Goal: Complete application form: Complete application form

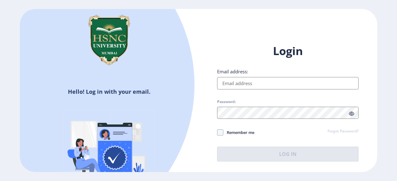
click at [273, 88] on input "Email address:" at bounding box center [287, 83] width 141 height 12
type input "[EMAIL_ADDRESS][DOMAIN_NAME]"
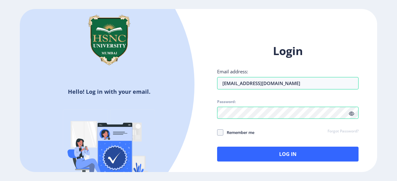
click at [232, 135] on span "Remember me" at bounding box center [238, 132] width 31 height 7
click at [217, 133] on input "Remember me" at bounding box center [217, 133] width 0 height 0
checkbox input "true"
click at [351, 115] on icon at bounding box center [351, 114] width 5 height 5
click at [350, 115] on icon at bounding box center [351, 114] width 5 height 5
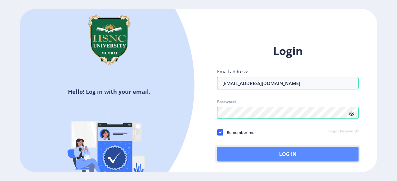
click at [300, 152] on button "Log In" at bounding box center [287, 154] width 141 height 15
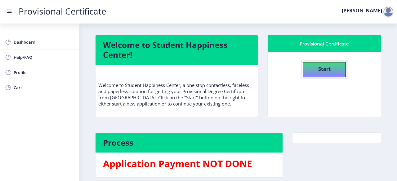
click at [331, 67] on button "Start" at bounding box center [324, 69] width 43 height 15
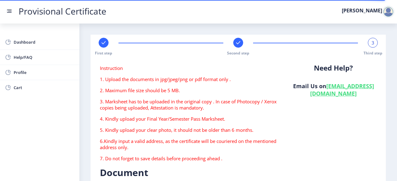
click at [42, 122] on div "Dashboard Help/FAQ Profile Cart" at bounding box center [39, 103] width 79 height 158
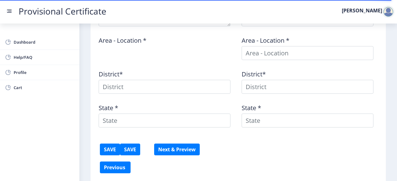
scroll to position [259, 0]
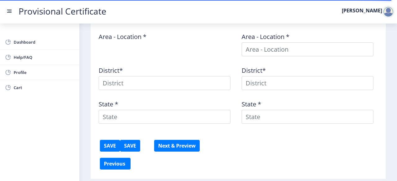
type textarea "[GEOGRAPHIC_DATA], [STREET_ADDRESS][PERSON_NAME], Near [PERSON_NAME][GEOGRAPHIC…"
type input "201003"
type input "Meerut Road SO"
type input "[GEOGRAPHIC_DATA]"
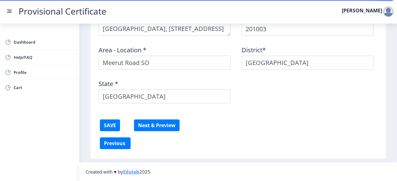
scroll to position [0, 0]
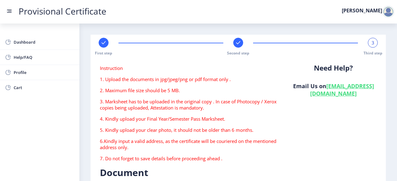
click at [104, 46] on div at bounding box center [104, 43] width 10 height 10
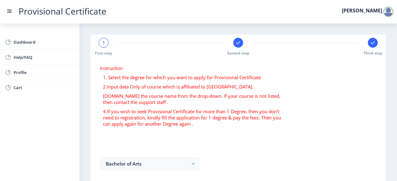
scroll to position [50, 0]
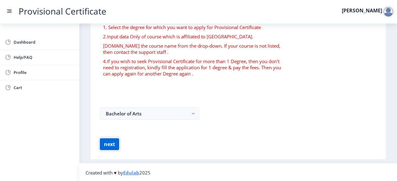
click at [109, 146] on button "next" at bounding box center [109, 145] width 19 height 12
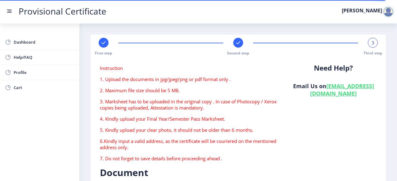
type textarea "[GEOGRAPHIC_DATA], [STREET_ADDRESS][PERSON_NAME], Near [PERSON_NAME][GEOGRAPHIC…"
type input "201003"
type input "Meerut Road SO"
type input "[GEOGRAPHIC_DATA]"
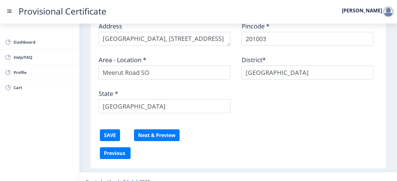
scroll to position [245, 0]
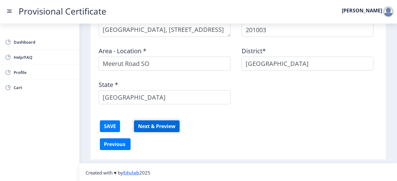
click at [158, 126] on button "Next & Preview" at bounding box center [157, 127] width 46 height 12
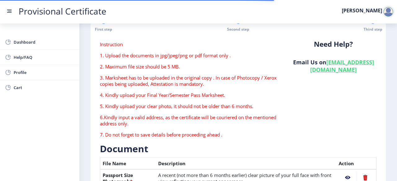
scroll to position [0, 0]
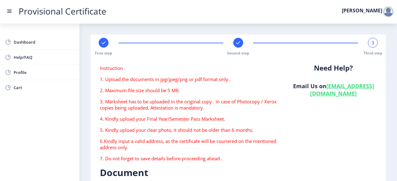
click at [230, 47] on div "First step Second step 3 Third step" at bounding box center [238, 47] width 289 height 18
click at [100, 42] on rect at bounding box center [103, 43] width 6 height 6
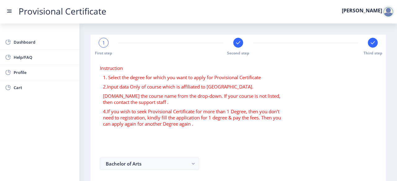
scroll to position [50, 0]
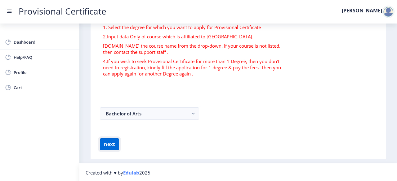
click at [111, 146] on button "next" at bounding box center [109, 145] width 19 height 12
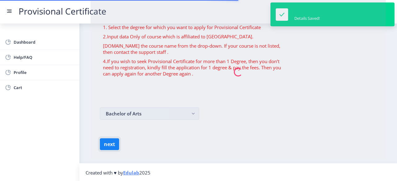
scroll to position [0, 0]
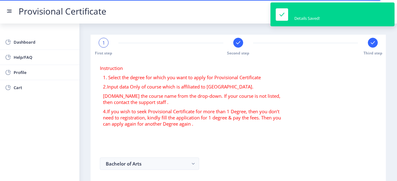
click at [239, 47] on div at bounding box center [238, 43] width 10 height 10
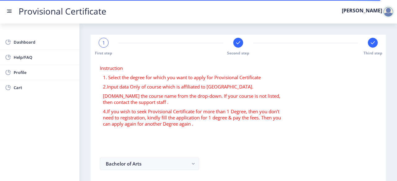
select select "B+"
select select "June"
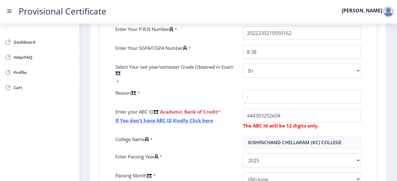
scroll to position [167, 0]
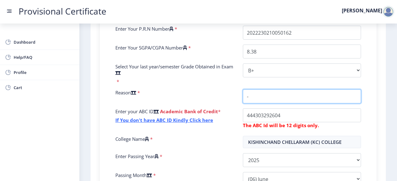
click at [316, 103] on input "College Name" at bounding box center [302, 97] width 118 height 14
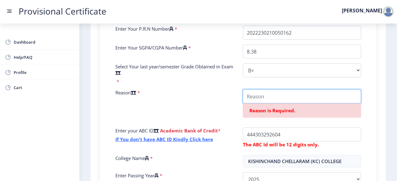
click at [316, 103] on input "College Name" at bounding box center [302, 97] width 118 height 14
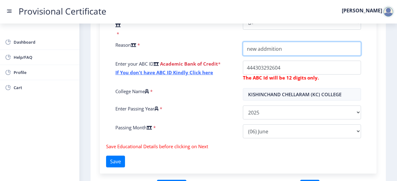
scroll to position [215, 0]
type input "n"
type input "Course completed"
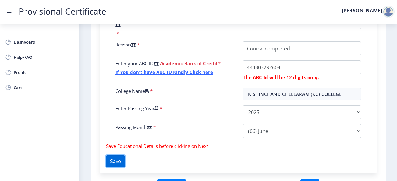
click at [121, 160] on button "Save" at bounding box center [115, 162] width 19 height 12
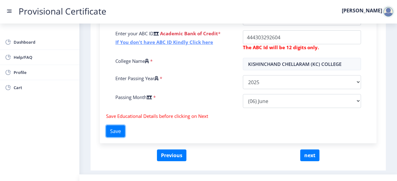
scroll to position [257, 0]
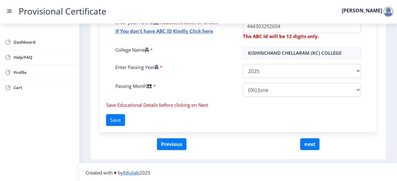
click at [313, 138] on form "Education Details for Bachelor of Arts Fill the form below to details. Enter Yo…" at bounding box center [238, 16] width 276 height 243
click at [311, 140] on button "next" at bounding box center [309, 145] width 19 height 12
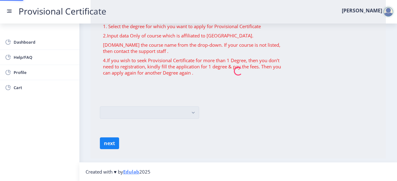
scroll to position [0, 0]
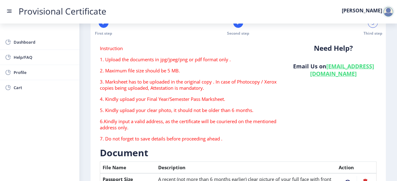
type textarea "[GEOGRAPHIC_DATA], [STREET_ADDRESS][PERSON_NAME], Near [PERSON_NAME][GEOGRAPHIC…"
type input "201003"
type input "Meerut Road SO"
type input "[GEOGRAPHIC_DATA]"
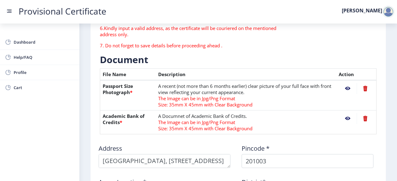
scroll to position [113, 0]
click at [345, 88] on nb-action at bounding box center [347, 88] width 18 height 11
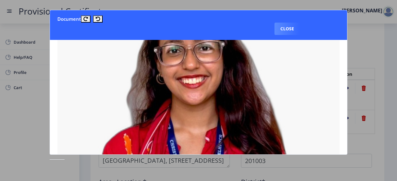
scroll to position [155, 0]
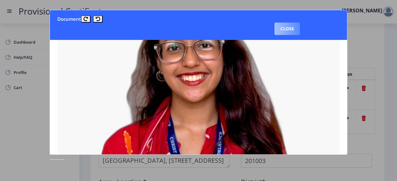
click at [283, 29] on button "Close" at bounding box center [286, 29] width 25 height 12
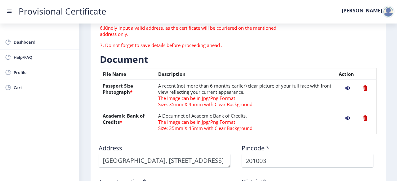
click at [346, 121] on nb-action at bounding box center [347, 118] width 18 height 11
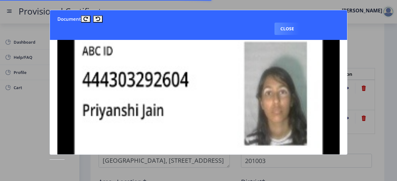
scroll to position [94, 0]
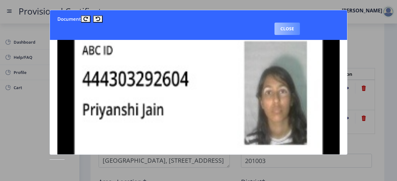
click at [282, 31] on button "Close" at bounding box center [286, 29] width 25 height 12
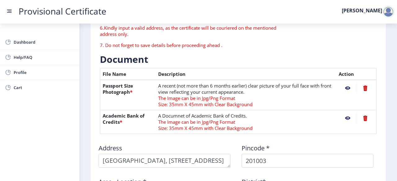
click at [345, 114] on nb-action at bounding box center [347, 118] width 18 height 11
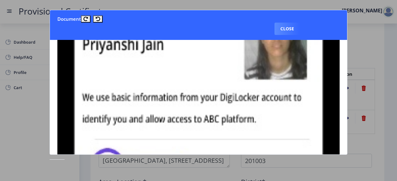
scroll to position [158, 0]
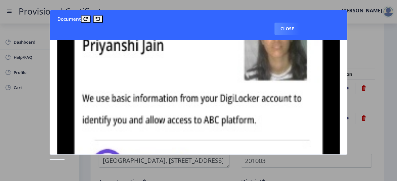
click at [244, 91] on img at bounding box center [198, 68] width 282 height 362
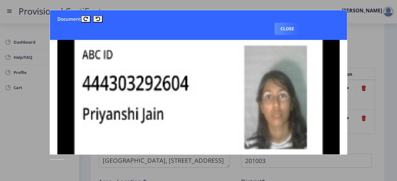
scroll to position [89, 0]
click at [287, 31] on button "Close" at bounding box center [286, 29] width 25 height 12
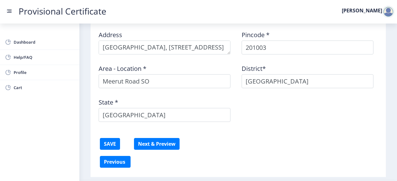
scroll to position [245, 0]
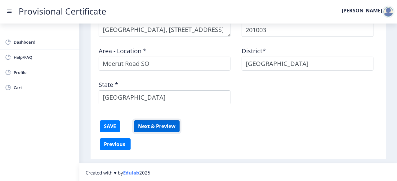
click at [166, 127] on button "Next & Preview" at bounding box center [157, 127] width 46 height 12
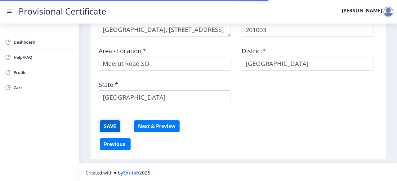
click at [115, 124] on button "SAVE" at bounding box center [110, 127] width 20 height 12
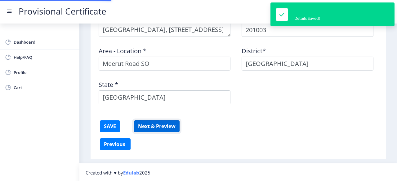
click at [155, 124] on button "Next & Preview" at bounding box center [157, 127] width 46 height 12
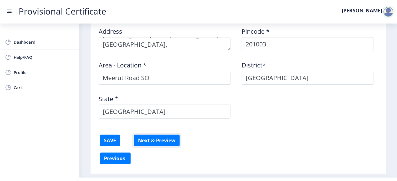
scroll to position [231, 0]
click at [112, 139] on button "SAVE" at bounding box center [110, 141] width 20 height 12
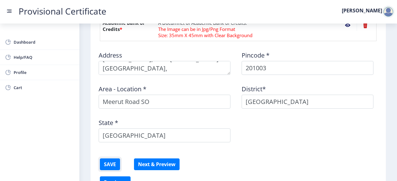
scroll to position [0, 0]
click at [177, 83] on div "Area - Location * [GEOGRAPHIC_DATA] SO" at bounding box center [166, 94] width 143 height 29
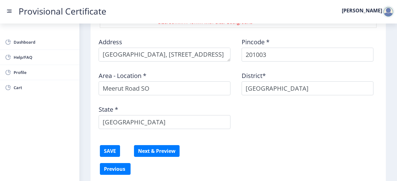
scroll to position [245, 0]
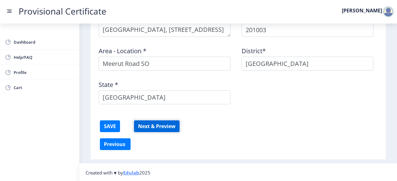
click at [152, 129] on button "Next & Preview" at bounding box center [157, 127] width 46 height 12
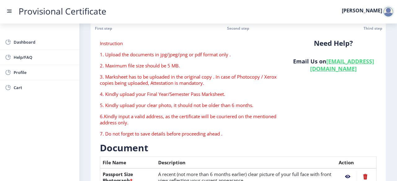
scroll to position [0, 0]
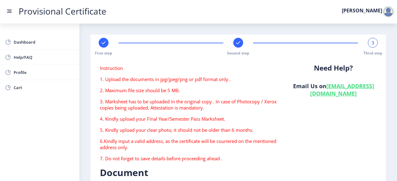
click at [241, 40] on div at bounding box center [238, 43] width 10 height 10
select select "B+"
select select "June"
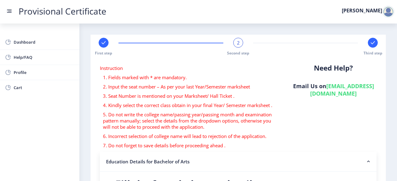
click at [101, 41] on rect at bounding box center [103, 43] width 6 height 6
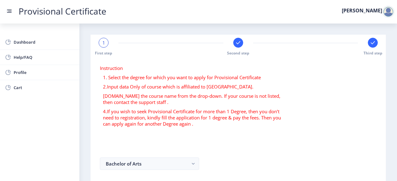
click at [238, 43] on rect at bounding box center [238, 43] width 6 height 6
select select "B+"
select select "June"
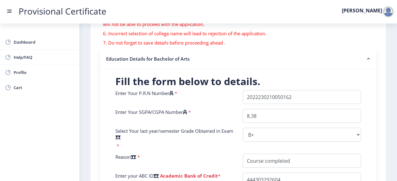
scroll to position [103, 0]
click at [226, 51] on nb-accordion-item-header "Education Details for Bachelor of Arts" at bounding box center [238, 59] width 276 height 20
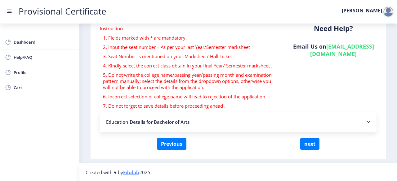
click at [228, 122] on nb-accordion-item-header "Education Details for Bachelor of Arts" at bounding box center [238, 122] width 276 height 20
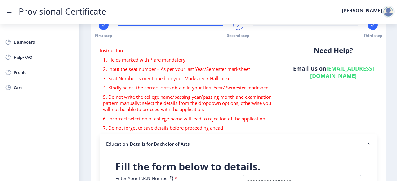
scroll to position [0, 0]
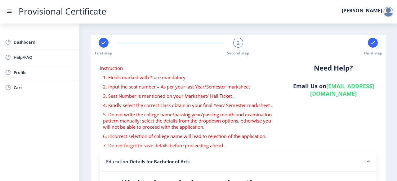
click at [369, 42] on rect at bounding box center [372, 43] width 6 height 6
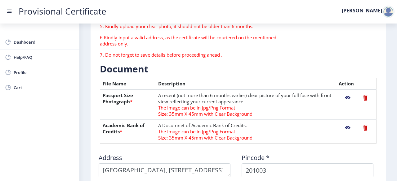
scroll to position [117, 0]
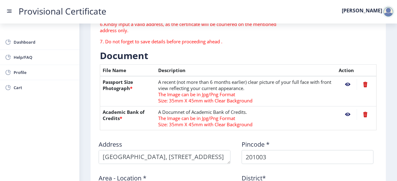
click at [118, 116] on th "Academic Bank of Credits *" at bounding box center [128, 119] width 56 height 24
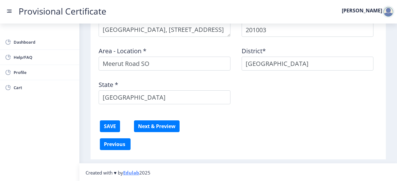
scroll to position [242, 0]
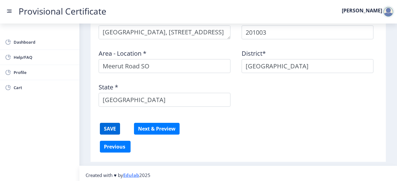
drag, startPoint x: 108, startPoint y: 122, endPoint x: 111, endPoint y: 125, distance: 3.8
click at [111, 125] on button "SAVE" at bounding box center [110, 129] width 20 height 12
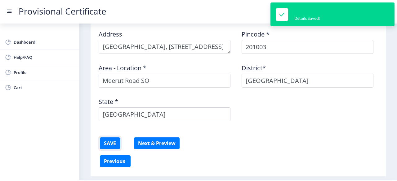
scroll to position [245, 0]
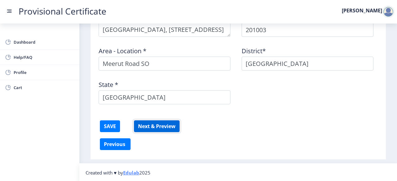
click at [162, 128] on button "Next & Preview" at bounding box center [157, 127] width 46 height 12
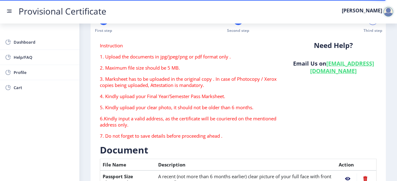
scroll to position [0, 0]
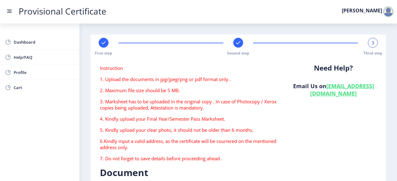
click at [239, 42] on icon at bounding box center [238, 42] width 4 height 3
select select "B+"
select select "June"
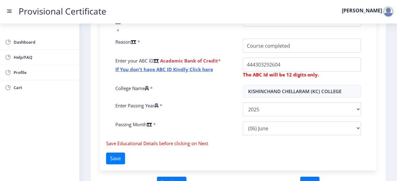
scroll to position [232, 0]
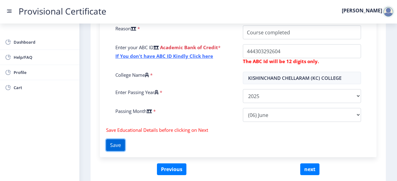
click at [125, 142] on button "Save" at bounding box center [115, 145] width 19 height 12
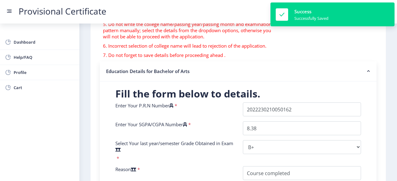
scroll to position [0, 0]
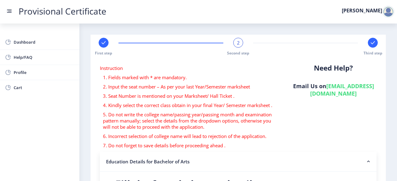
drag, startPoint x: 104, startPoint y: 34, endPoint x: 105, endPoint y: 40, distance: 6.5
click at [105, 40] on rect at bounding box center [103, 43] width 6 height 6
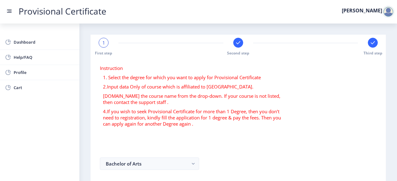
scroll to position [50, 0]
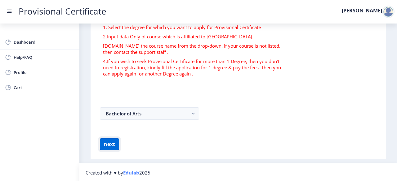
click at [111, 139] on button "next" at bounding box center [109, 145] width 19 height 12
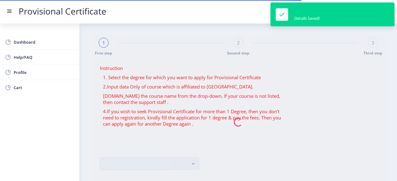
scroll to position [50, 0]
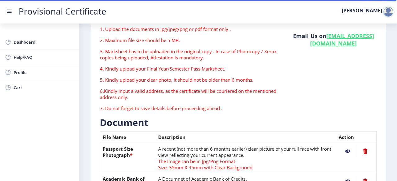
type textarea "[GEOGRAPHIC_DATA], [STREET_ADDRESS][PERSON_NAME], Near [PERSON_NAME][GEOGRAPHIC…"
type input "201003"
type input "Meerut Road SO"
type input "[GEOGRAPHIC_DATA]"
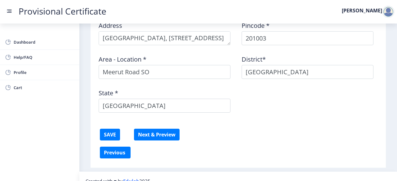
scroll to position [245, 0]
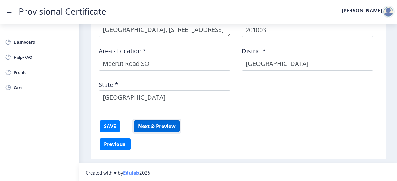
click at [154, 127] on button "Next & Preview" at bounding box center [157, 127] width 46 height 12
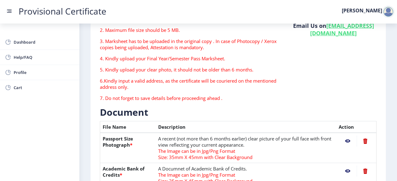
scroll to position [70, 0]
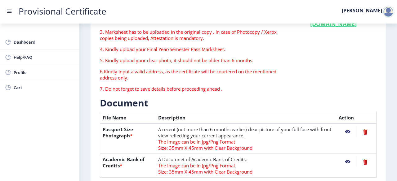
click at [345, 160] on nb-action at bounding box center [347, 162] width 18 height 11
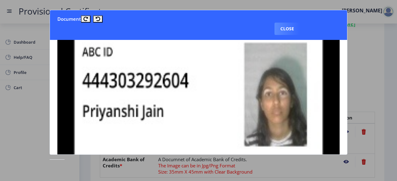
scroll to position [94, 0]
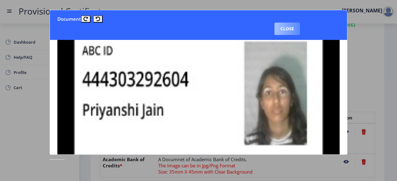
click at [280, 28] on button "Close" at bounding box center [286, 29] width 25 height 12
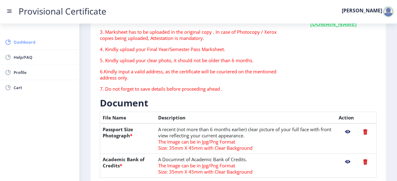
click at [36, 42] on span "Dashboard" at bounding box center [44, 41] width 61 height 7
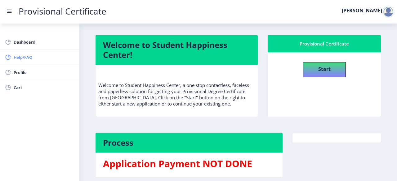
click at [21, 60] on span "Help/FAQ" at bounding box center [44, 57] width 61 height 7
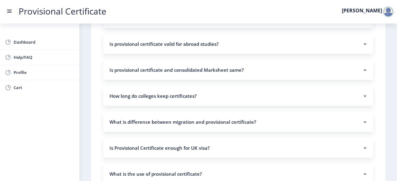
scroll to position [231, 0]
click at [22, 67] on link "Profile" at bounding box center [39, 72] width 79 height 15
select select
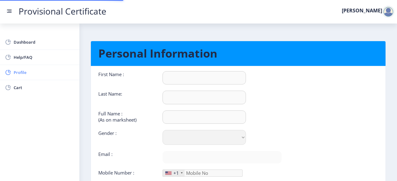
type input "[PERSON_NAME]"
type input "[DEMOGRAPHIC_DATA]"
type input "[PERSON_NAME]"
select select "[DEMOGRAPHIC_DATA]"
type input "[EMAIL_ADDRESS][DOMAIN_NAME]"
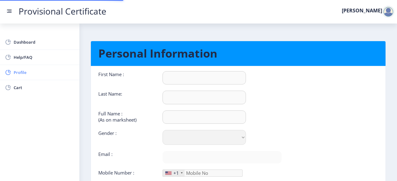
type input "7742409907"
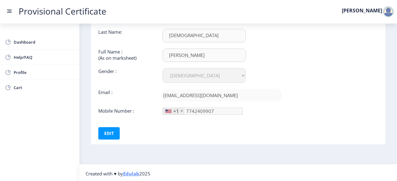
scroll to position [62, 0]
click at [31, 89] on span "Cart" at bounding box center [44, 87] width 61 height 7
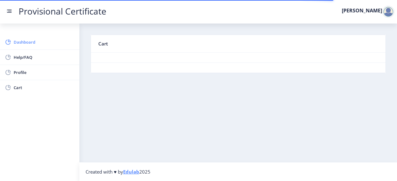
click at [30, 45] on span "Dashboard" at bounding box center [44, 41] width 61 height 7
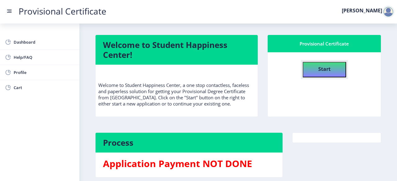
click at [327, 66] on b "Start" at bounding box center [324, 69] width 12 height 7
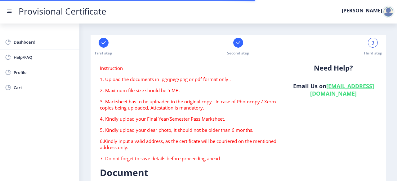
type textarea "[GEOGRAPHIC_DATA], [STREET_ADDRESS][PERSON_NAME], Near [PERSON_NAME][GEOGRAPHIC…"
type input "201003"
type input "Meerut Road SO"
type input "[GEOGRAPHIC_DATA]"
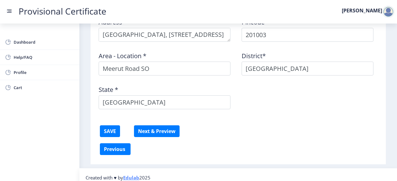
scroll to position [240, 0]
click at [156, 136] on button "Next & Preview" at bounding box center [157, 132] width 46 height 12
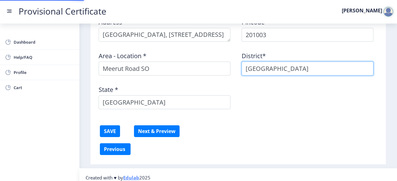
click at [288, 69] on input "[GEOGRAPHIC_DATA]" at bounding box center [307, 69] width 132 height 14
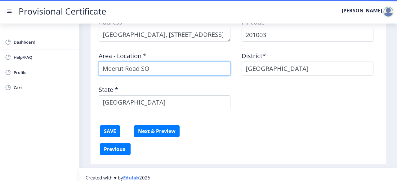
click at [161, 64] on input "Meerut Road SO" at bounding box center [165, 69] width 132 height 14
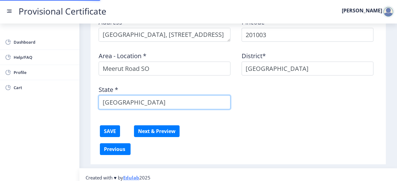
click at [159, 103] on input "[GEOGRAPHIC_DATA]" at bounding box center [165, 102] width 132 height 14
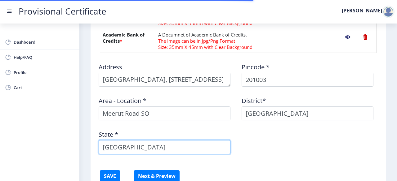
scroll to position [194, 0]
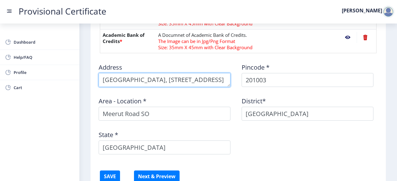
click at [201, 76] on textarea at bounding box center [165, 80] width 132 height 14
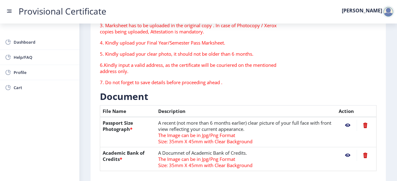
scroll to position [73, 0]
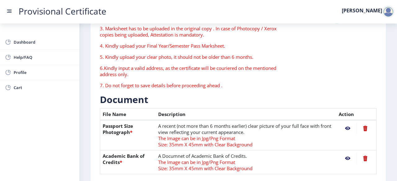
click at [365, 130] on nb-action at bounding box center [364, 128] width 17 height 11
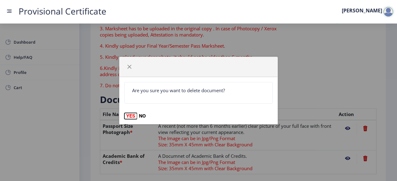
click at [131, 118] on button "YES" at bounding box center [130, 116] width 13 height 6
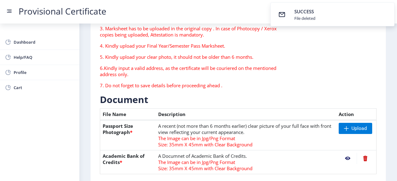
click at [364, 155] on nb-action at bounding box center [364, 158] width 17 height 11
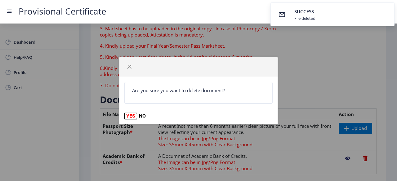
click at [133, 115] on button "YES" at bounding box center [130, 116] width 13 height 6
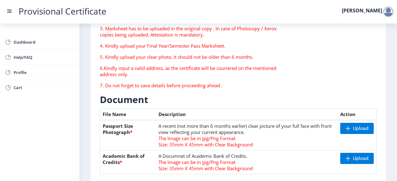
click at [359, 136] on td "Upload" at bounding box center [357, 135] width 39 height 30
click at [360, 127] on span "Upload" at bounding box center [360, 129] width 15 height 6
click at [345, 159] on span at bounding box center [347, 158] width 5 height 5
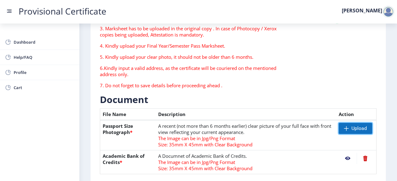
click at [351, 130] on span "Upload" at bounding box center [358, 129] width 15 height 6
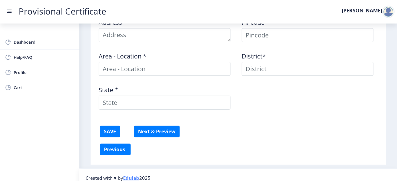
scroll to position [245, 0]
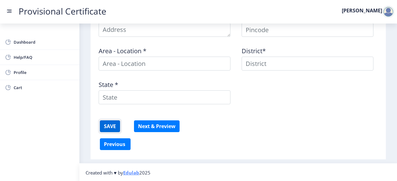
click at [102, 128] on button "SAVE" at bounding box center [110, 127] width 20 height 12
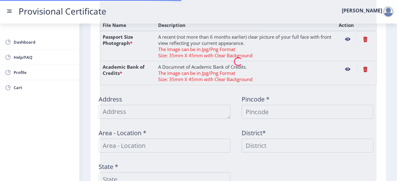
scroll to position [162, 0]
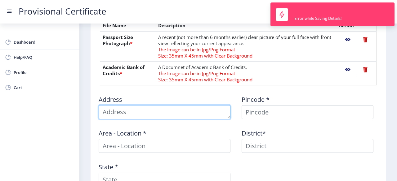
click at [139, 108] on textarea at bounding box center [165, 112] width 132 height 14
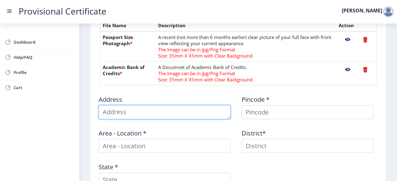
click at [195, 113] on textarea at bounding box center [165, 112] width 132 height 14
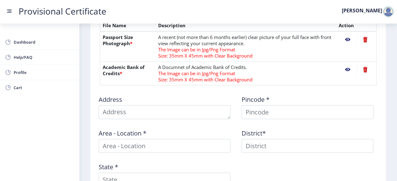
click at [266, 157] on div "Address Pincode * Area - Location * District* State *" at bounding box center [238, 141] width 286 height 101
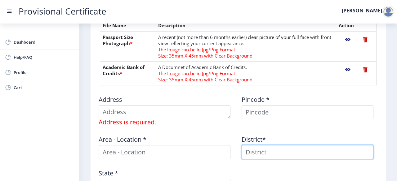
click at [266, 157] on input at bounding box center [307, 152] width 132 height 14
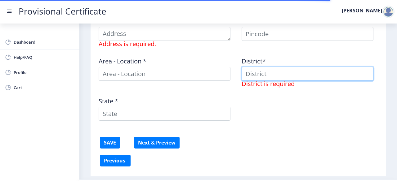
click at [261, 73] on input at bounding box center [307, 74] width 132 height 14
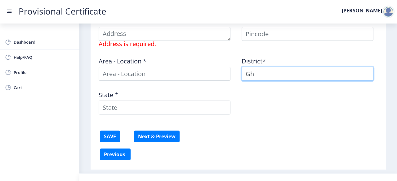
type input "[GEOGRAPHIC_DATA]"
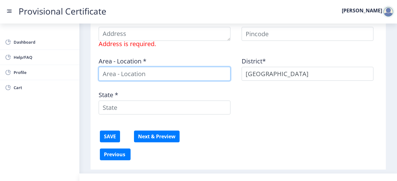
click at [154, 70] on input at bounding box center [165, 74] width 132 height 14
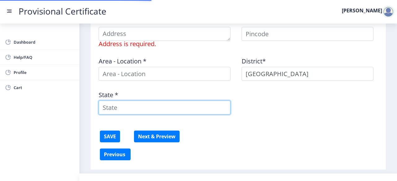
click at [211, 103] on input "State *" at bounding box center [165, 108] width 132 height 14
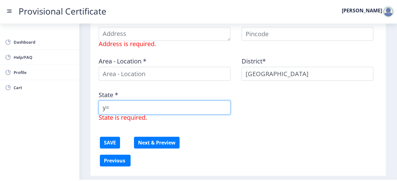
type input "y"
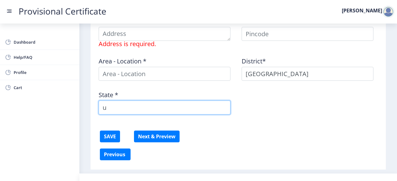
type input "[GEOGRAPHIC_DATA]"
click at [166, 106] on input "[GEOGRAPHIC_DATA]" at bounding box center [165, 108] width 132 height 14
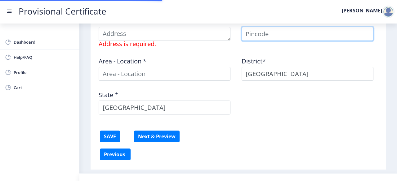
click at [311, 33] on input at bounding box center [307, 34] width 132 height 14
type input "1"
type input "201003"
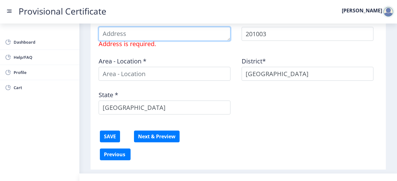
click at [135, 34] on textarea at bounding box center [165, 34] width 132 height 14
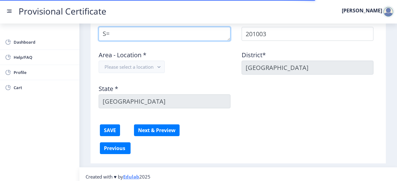
type textarea "S"
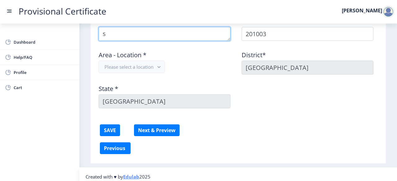
type textarea "s"
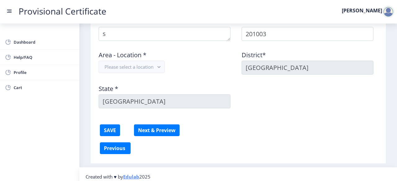
click at [293, 103] on div "Address Pincode * 201003 Area - Location * Please select a location District* […" at bounding box center [238, 62] width 286 height 101
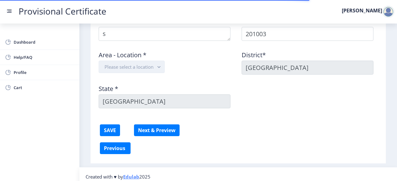
click at [122, 71] on button "Please select a location" at bounding box center [132, 67] width 66 height 12
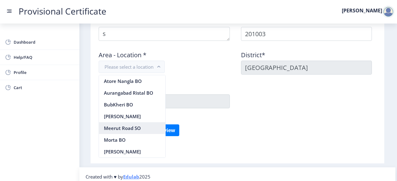
click at [123, 125] on nb-option "Meerut Road SO" at bounding box center [132, 128] width 66 height 12
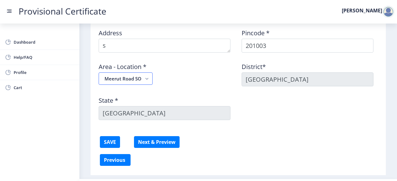
scroll to position [228, 0]
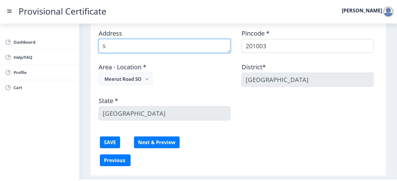
click at [155, 45] on textarea at bounding box center [165, 46] width 132 height 14
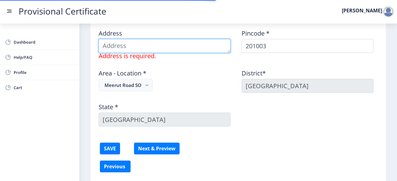
click at [155, 45] on textarea at bounding box center [165, 46] width 132 height 14
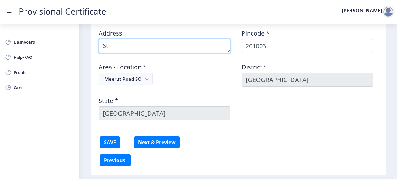
type textarea "S"
paste textarea "[STREET_ADDRESS][PERSON_NAME]"
type textarea "St [PERSON_NAME] Girls Hostel, [STREET_ADDRESS][PERSON_NAME]"
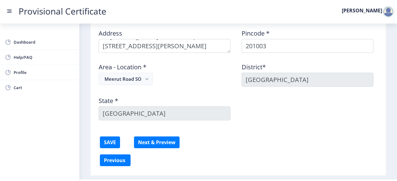
click at [314, 117] on div "Address Pincode * 201003 Area - Location * [GEOGRAPHIC_DATA]* [GEOGRAPHIC_DATA]…" at bounding box center [238, 74] width 286 height 101
click at [115, 144] on button "SAVE" at bounding box center [110, 143] width 20 height 12
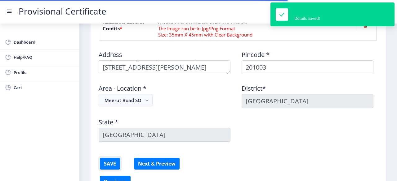
scroll to position [207, 0]
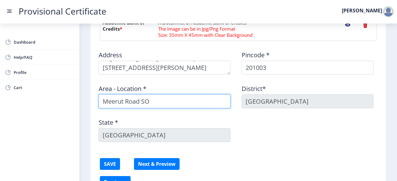
click at [158, 96] on input "Meerut Road SO" at bounding box center [165, 102] width 132 height 14
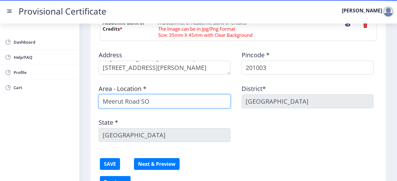
click at [154, 103] on input "Meerut Road SO" at bounding box center [165, 102] width 132 height 14
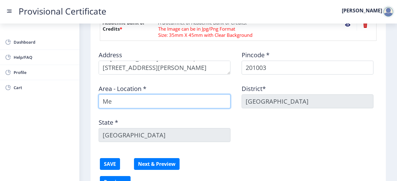
type input "M"
click at [154, 103] on input at bounding box center [165, 102] width 132 height 14
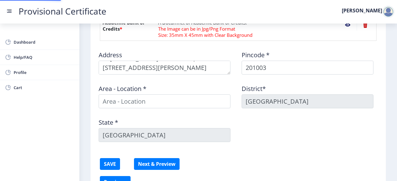
click at [229, 117] on div "State * [GEOGRAPHIC_DATA]" at bounding box center [166, 127] width 143 height 29
click at [169, 92] on div "Area - Location *" at bounding box center [166, 94] width 143 height 29
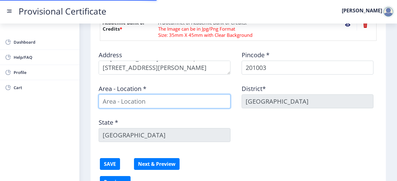
click at [173, 103] on input at bounding box center [165, 102] width 132 height 14
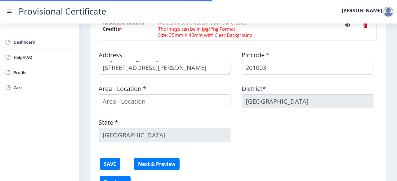
click at [259, 127] on div "Address Pincode * 201003 Area - Location * District* [GEOGRAPHIC_DATA] * [GEOGR…" at bounding box center [238, 96] width 286 height 101
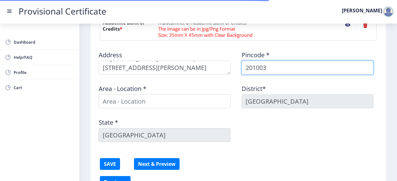
click at [279, 61] on input "201003" at bounding box center [307, 68] width 132 height 14
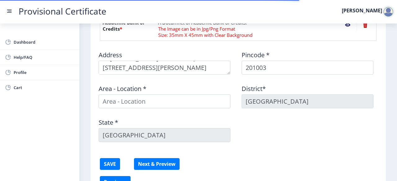
click at [263, 136] on div "Address Pincode * 201003 Area - Location * District* [GEOGRAPHIC_DATA] * [GEOGR…" at bounding box center [238, 96] width 286 height 101
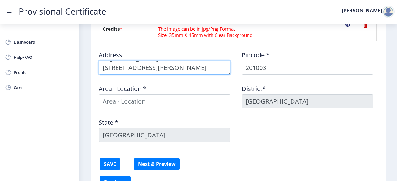
click at [147, 72] on textarea at bounding box center [165, 68] width 132 height 14
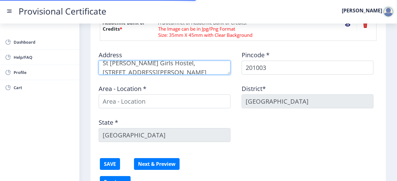
scroll to position [18, 0]
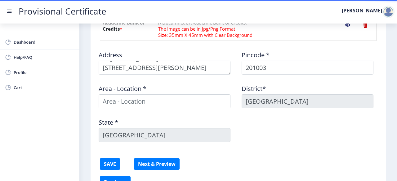
click at [144, 90] on label "Area - Location *" at bounding box center [123, 89] width 48 height 6
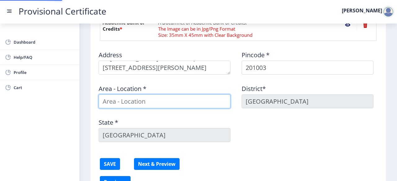
click at [144, 96] on input at bounding box center [165, 102] width 132 height 14
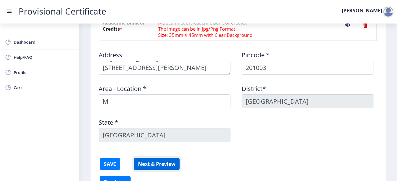
click at [147, 161] on button "Next & Preview" at bounding box center [157, 164] width 46 height 12
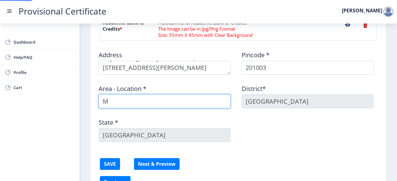
click at [128, 105] on input "M" at bounding box center [165, 102] width 132 height 14
type input "Meerut Road SO"
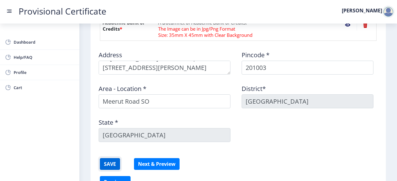
click at [109, 164] on button "SAVE" at bounding box center [110, 164] width 20 height 12
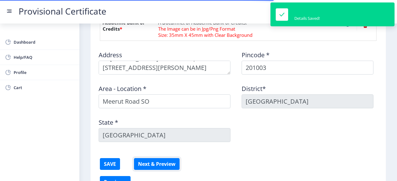
click at [161, 163] on button "Next & Preview" at bounding box center [157, 164] width 46 height 12
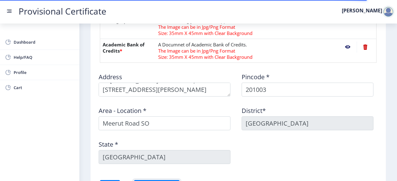
scroll to position [184, 0]
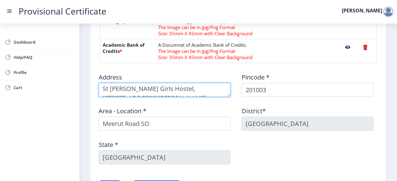
click at [147, 94] on textarea at bounding box center [165, 90] width 132 height 14
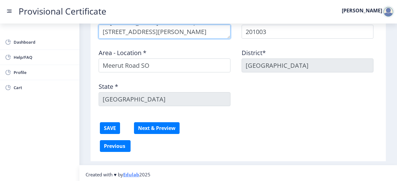
scroll to position [243, 0]
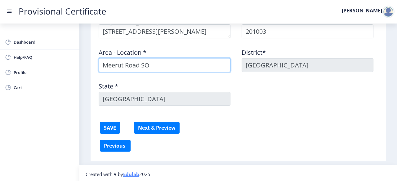
click at [177, 65] on input "Meerut Road SO" at bounding box center [165, 65] width 132 height 14
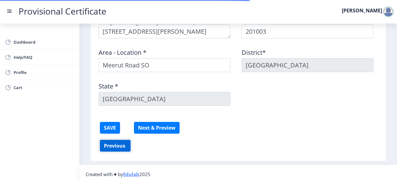
click at [117, 145] on button "Previous ‍" at bounding box center [115, 146] width 31 height 12
select select "B+"
select select "June"
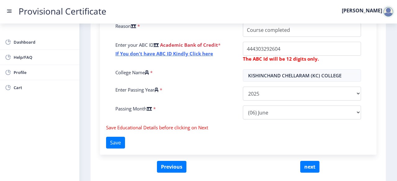
scroll to position [234, 0]
click at [119, 139] on button "Save" at bounding box center [115, 143] width 19 height 12
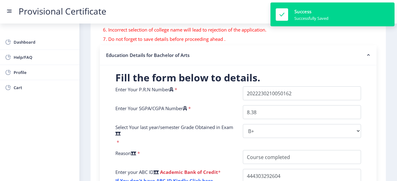
scroll to position [257, 0]
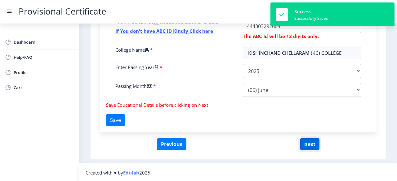
click at [310, 145] on button "next" at bounding box center [309, 145] width 19 height 12
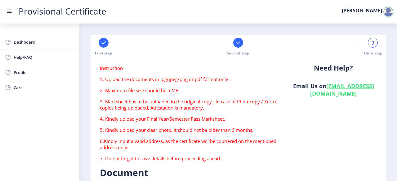
type textarea "St [PERSON_NAME] Girls Hostel, [STREET_ADDRESS][PERSON_NAME]"
type input "201003"
type input "Meerut Road SO"
type input "[GEOGRAPHIC_DATA]"
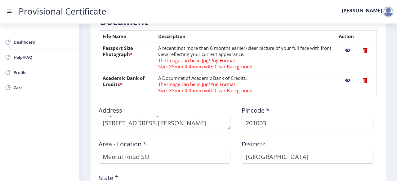
scroll to position [245, 0]
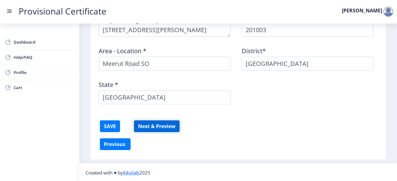
click at [142, 128] on button "Next & Preview" at bounding box center [157, 127] width 46 height 12
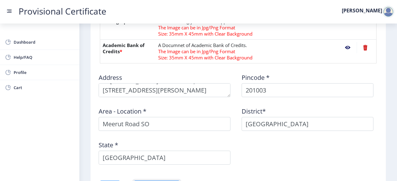
scroll to position [188, 0]
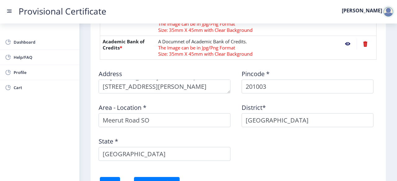
click at [363, 44] on nb-action at bounding box center [364, 43] width 17 height 11
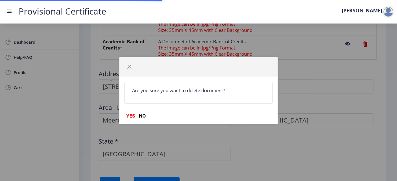
click at [135, 110] on div "Are you sure you want to delete document? YES NO" at bounding box center [198, 100] width 158 height 47
click at [131, 113] on button "YES" at bounding box center [130, 116] width 13 height 6
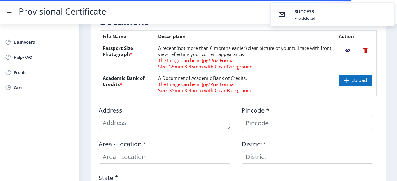
scroll to position [151, 0]
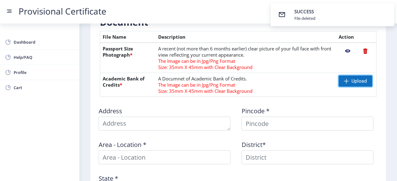
click at [361, 81] on span "Upload" at bounding box center [358, 81] width 15 height 6
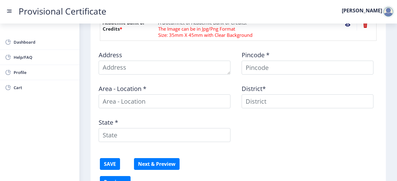
scroll to position [207, 0]
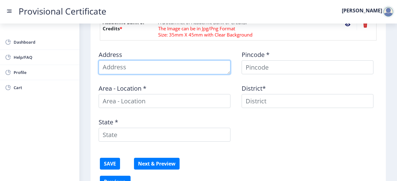
click at [171, 60] on textarea at bounding box center [165, 67] width 132 height 14
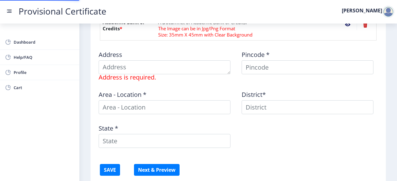
click at [270, 52] on div "Pincode *" at bounding box center [309, 63] width 143 height 35
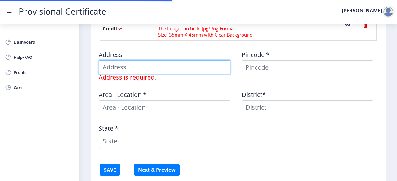
click at [129, 70] on textarea at bounding box center [165, 67] width 132 height 14
paste textarea "[STREET_ADDRESS][PERSON_NAME]"
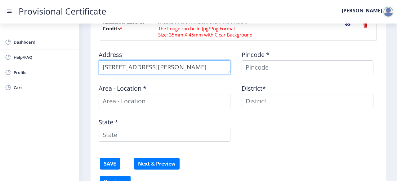
scroll to position [7, 0]
click at [102, 62] on textarea at bounding box center [165, 67] width 132 height 14
type textarea "[STREET_ADDRESS][PERSON_NAME][PERSON_NAME]"
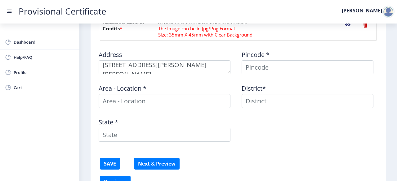
click at [304, 81] on div "District*" at bounding box center [309, 93] width 143 height 29
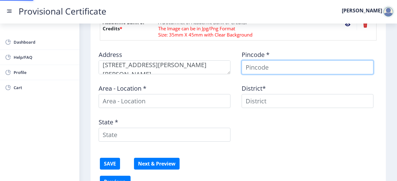
click at [305, 67] on input at bounding box center [307, 67] width 132 height 14
type input "201003"
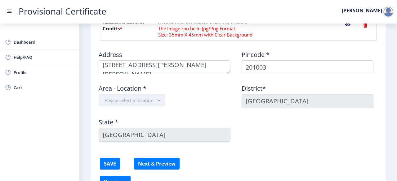
click at [119, 96] on button "Please select a location" at bounding box center [132, 100] width 66 height 12
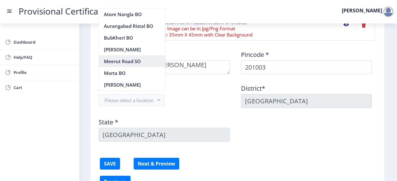
click at [131, 58] on nb-option "Meerut Road SO" at bounding box center [132, 61] width 66 height 12
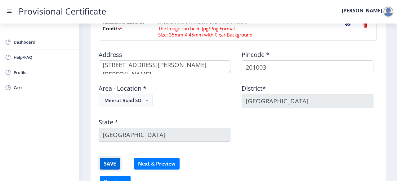
click at [113, 161] on button "SAVE" at bounding box center [110, 164] width 20 height 12
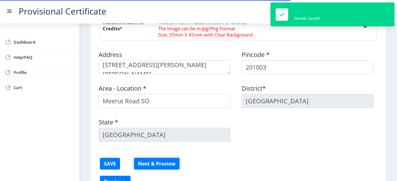
click at [149, 165] on button "Next & Preview" at bounding box center [157, 164] width 46 height 12
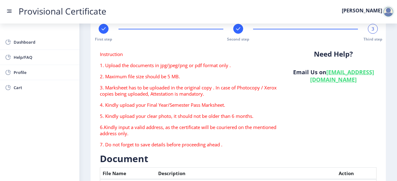
scroll to position [0, 0]
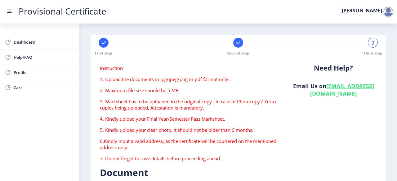
click at [237, 43] on icon at bounding box center [238, 42] width 4 height 3
select select "B+"
select select "June"
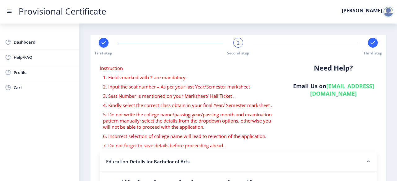
click at [237, 43] on span "2" at bounding box center [238, 43] width 3 height 6
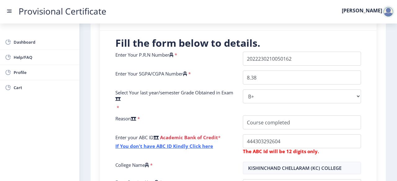
scroll to position [257, 0]
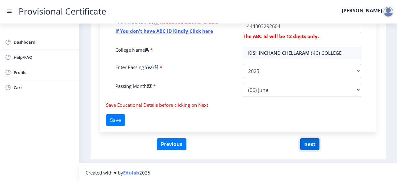
click at [315, 143] on button "next" at bounding box center [309, 145] width 19 height 12
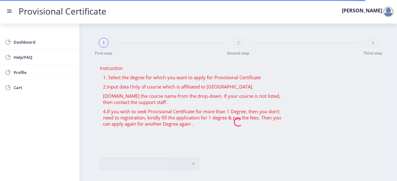
scroll to position [50, 0]
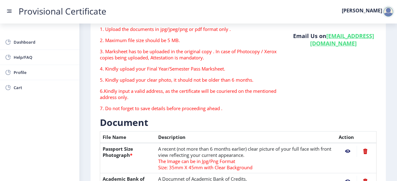
type textarea "[STREET_ADDRESS][PERSON_NAME][PERSON_NAME]"
type input "201003"
type input "Meerut Road SO"
type input "[GEOGRAPHIC_DATA]"
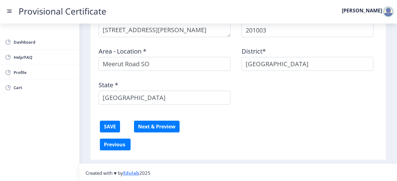
scroll to position [245, 0]
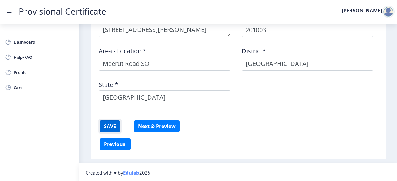
click at [113, 127] on button "SAVE" at bounding box center [110, 127] width 20 height 12
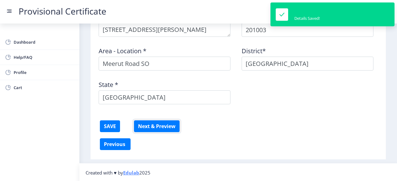
click at [146, 126] on button "Next & Preview" at bounding box center [157, 127] width 46 height 12
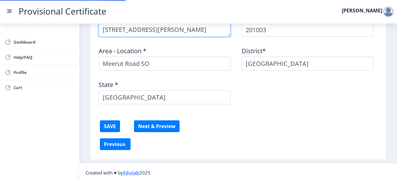
click at [145, 28] on textarea at bounding box center [165, 30] width 132 height 14
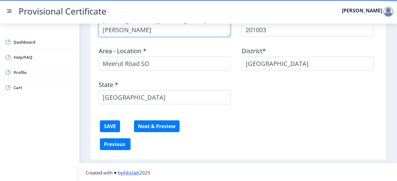
click at [145, 28] on textarea at bounding box center [165, 30] width 132 height 14
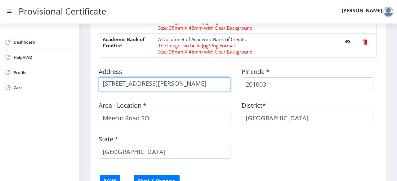
scroll to position [1, 0]
click at [168, 86] on textarea at bounding box center [165, 84] width 132 height 14
type textarea "[STREET_ADDRESS][PERSON_NAME][PERSON_NAME][PERSON_NAME]"
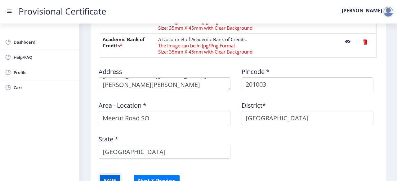
click at [110, 176] on button "SAVE" at bounding box center [110, 181] width 20 height 12
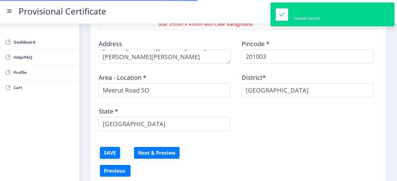
scroll to position [230, 0]
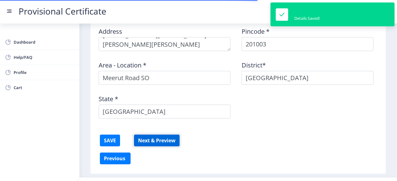
click at [156, 140] on button "Next & Preview" at bounding box center [157, 141] width 46 height 12
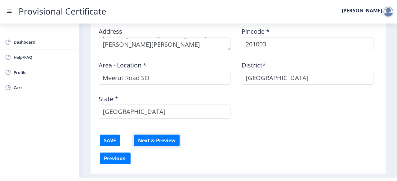
scroll to position [245, 0]
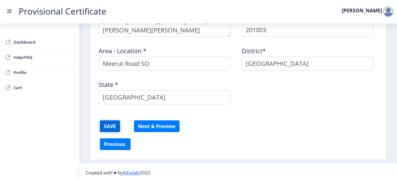
click at [104, 126] on button "SAVE" at bounding box center [110, 127] width 20 height 12
click at [114, 125] on button "SAVE" at bounding box center [110, 127] width 20 height 12
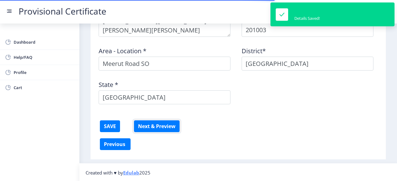
click at [141, 126] on button "Next & Preview" at bounding box center [157, 127] width 46 height 12
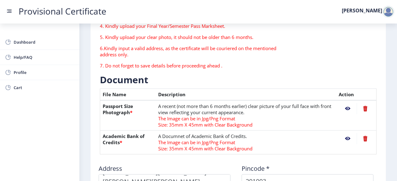
scroll to position [94, 0]
